Goal: Task Accomplishment & Management: Use online tool/utility

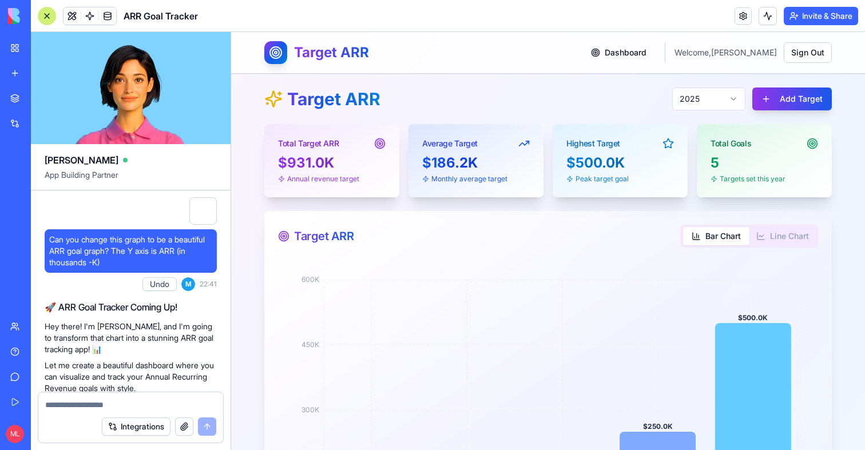
scroll to position [995, 0]
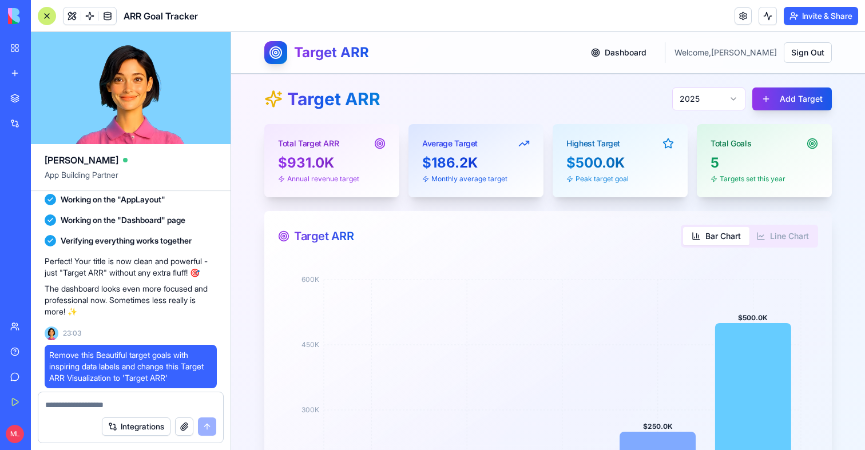
click at [46, 18] on div at bounding box center [47, 16] width 18 height 18
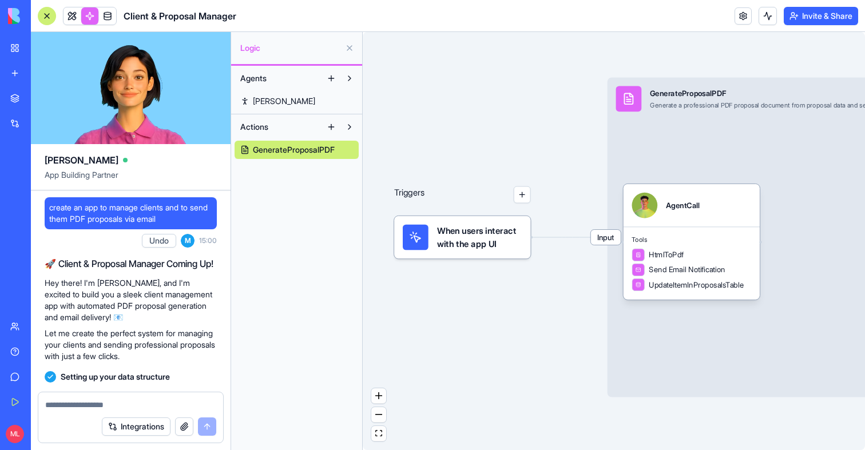
scroll to position [2023, 0]
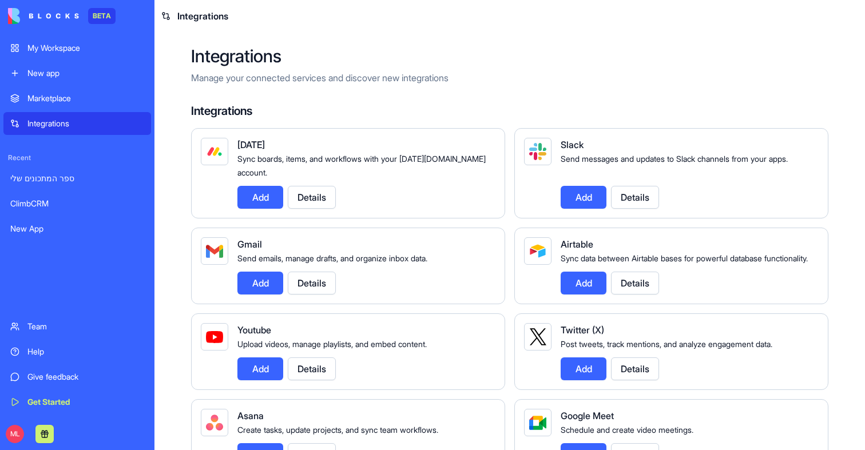
scroll to position [1414, 0]
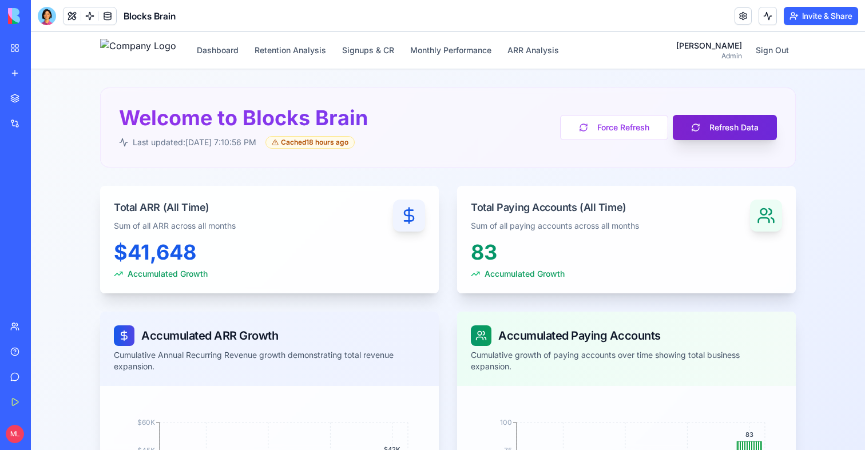
click at [725, 117] on button "Refresh Data" at bounding box center [725, 127] width 104 height 25
